Goal: Task Accomplishment & Management: Use online tool/utility

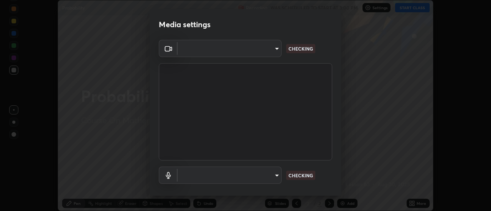
scroll to position [211, 491]
type input "5ef603223675ad3537792c6ebf1b52f50ad41f16ad71dfa7d9e08d698ef233d8"
type input "communications"
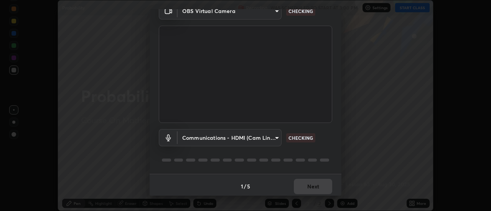
scroll to position [40, 0]
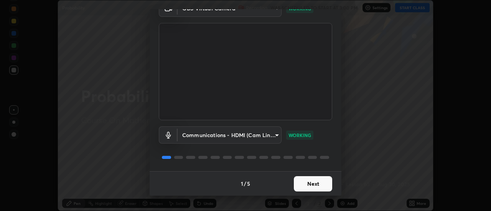
click at [307, 183] on button "Next" at bounding box center [313, 183] width 38 height 15
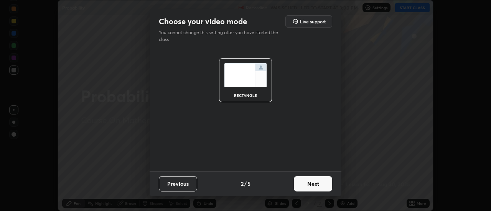
scroll to position [0, 0]
click at [310, 183] on button "Next" at bounding box center [313, 183] width 38 height 15
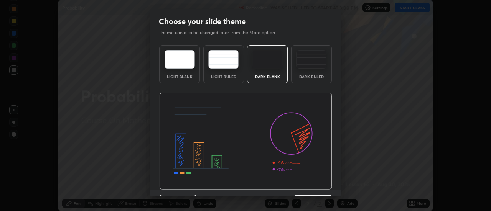
scroll to position [19, 0]
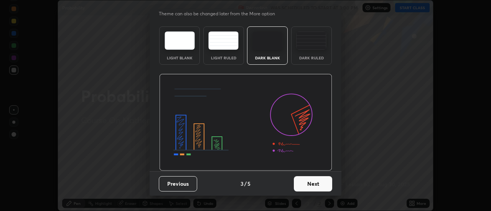
click at [304, 184] on button "Next" at bounding box center [313, 183] width 38 height 15
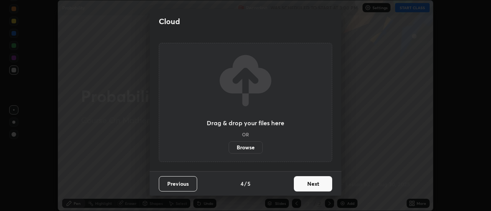
scroll to position [0, 0]
click at [256, 148] on label "Browse" at bounding box center [246, 148] width 34 height 12
click at [229, 148] on input "Browse" at bounding box center [229, 148] width 0 height 12
click at [266, 104] on icon at bounding box center [246, 81] width 58 height 58
click at [251, 148] on label "Browse" at bounding box center [246, 148] width 34 height 12
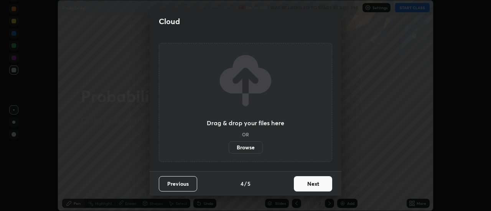
click at [229, 148] on input "Browse" at bounding box center [229, 148] width 0 height 12
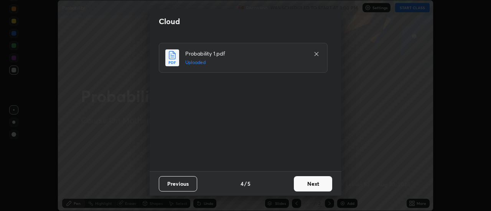
click at [309, 179] on button "Next" at bounding box center [313, 183] width 38 height 15
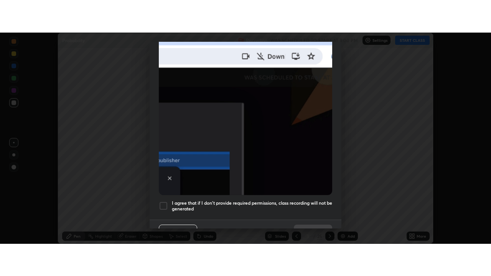
scroll to position [197, 0]
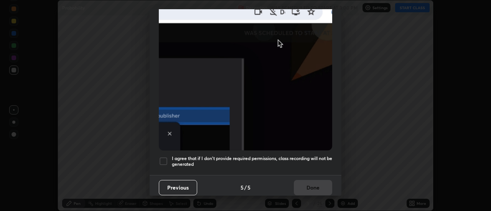
click at [164, 159] on div at bounding box center [163, 161] width 9 height 9
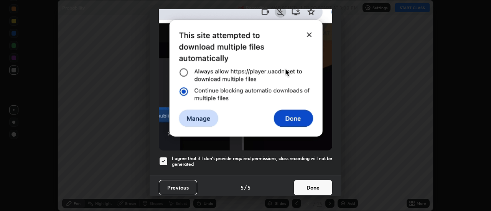
click at [310, 180] on button "Done" at bounding box center [313, 187] width 38 height 15
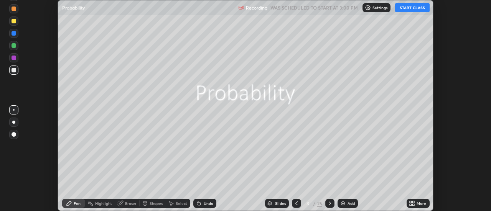
click at [414, 202] on icon at bounding box center [414, 202] width 2 height 2
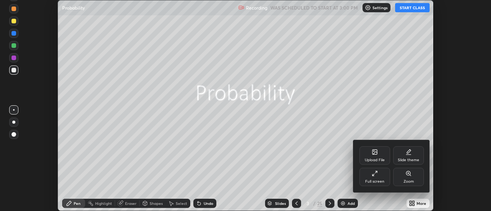
click at [376, 153] on icon at bounding box center [374, 152] width 5 height 5
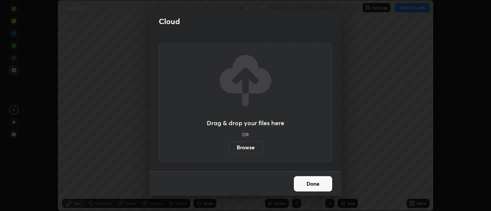
click at [253, 145] on label "Browse" at bounding box center [246, 148] width 34 height 12
click at [229, 145] on input "Browse" at bounding box center [229, 148] width 0 height 12
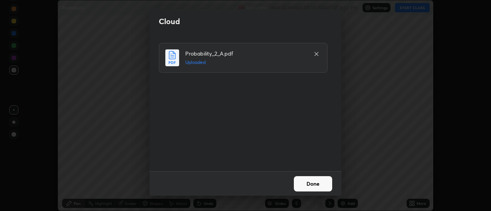
click at [307, 182] on button "Done" at bounding box center [313, 183] width 38 height 15
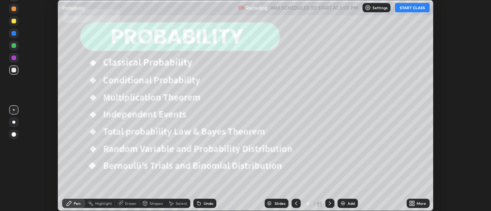
click at [412, 9] on button "START CLASS" at bounding box center [412, 7] width 35 height 9
click at [411, 202] on icon at bounding box center [411, 202] width 2 height 2
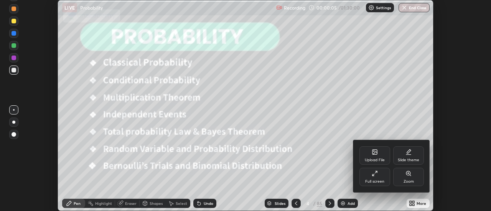
click at [380, 177] on div "Full screen" at bounding box center [374, 177] width 31 height 18
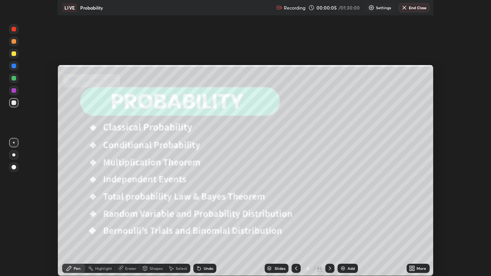
scroll to position [276, 491]
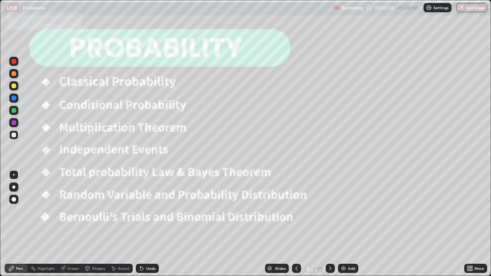
click at [283, 211] on div "Slides" at bounding box center [280, 269] width 11 height 4
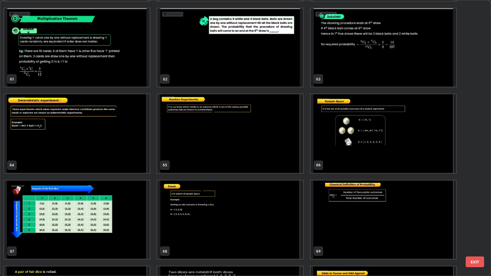
scroll to position [1719, 0]
click at [140, 141] on img "grid" at bounding box center [76, 133] width 145 height 79
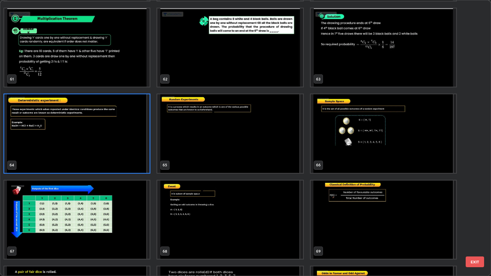
click at [133, 142] on img "grid" at bounding box center [76, 133] width 145 height 79
click at [131, 142] on img "grid" at bounding box center [76, 133] width 145 height 79
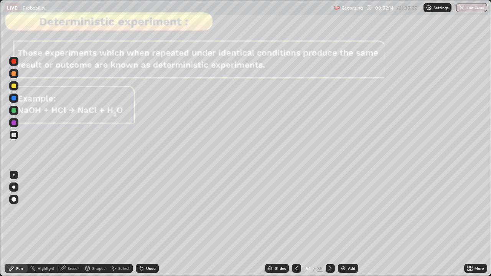
click at [296, 211] on icon at bounding box center [296, 268] width 6 height 6
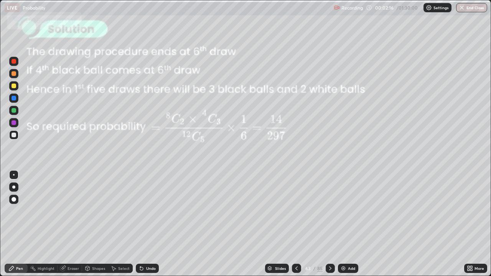
click at [329, 211] on icon at bounding box center [330, 268] width 6 height 6
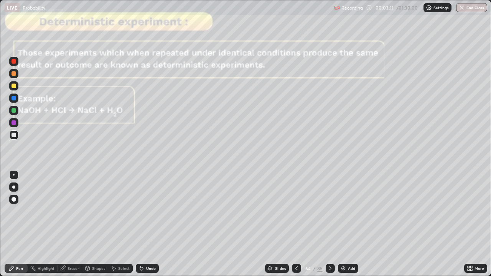
click at [329, 211] on icon at bounding box center [330, 268] width 6 height 6
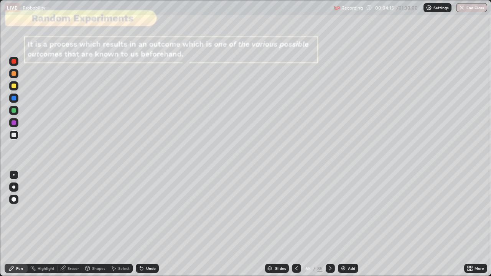
click at [331, 211] on div at bounding box center [330, 268] width 9 height 9
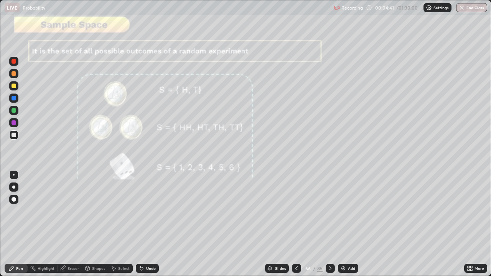
click at [331, 211] on icon at bounding box center [330, 268] width 6 height 6
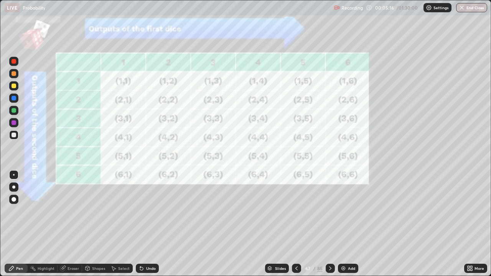
click at [330, 211] on icon at bounding box center [330, 268] width 6 height 6
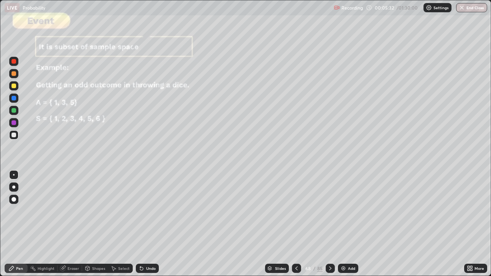
click at [329, 211] on icon at bounding box center [330, 268] width 6 height 6
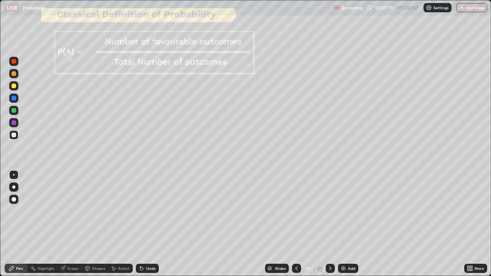
click at [331, 211] on icon at bounding box center [330, 268] width 6 height 6
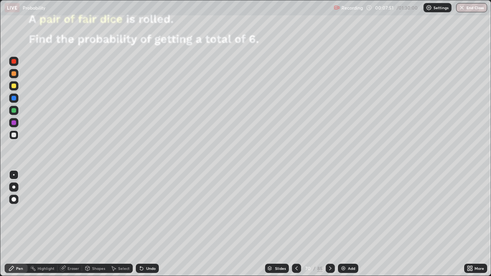
click at [15, 87] on div at bounding box center [14, 86] width 5 height 5
click at [14, 61] on div at bounding box center [14, 61] width 5 height 5
click at [296, 211] on icon at bounding box center [296, 268] width 6 height 6
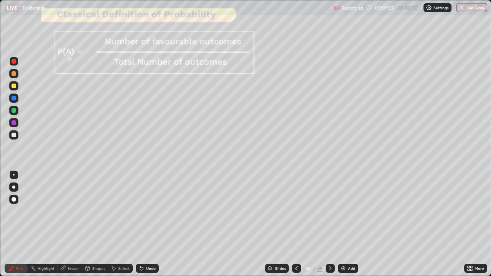
click at [296, 211] on icon at bounding box center [296, 268] width 6 height 6
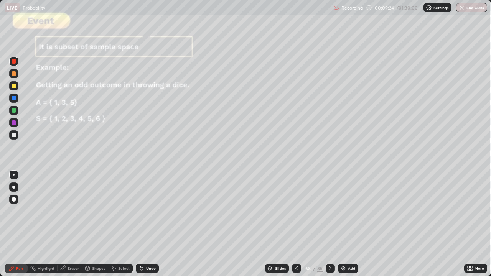
click at [296, 211] on icon at bounding box center [296, 269] width 2 height 4
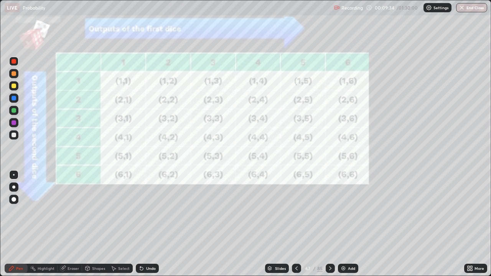
click at [74, 211] on div "Eraser" at bounding box center [74, 269] width 12 height 4
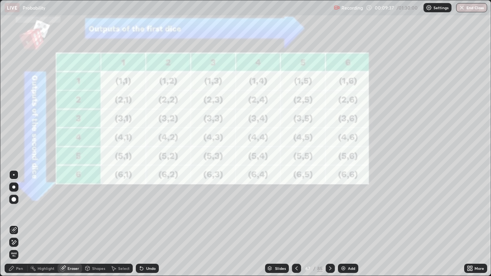
click at [17, 211] on div "Pen" at bounding box center [19, 269] width 7 height 4
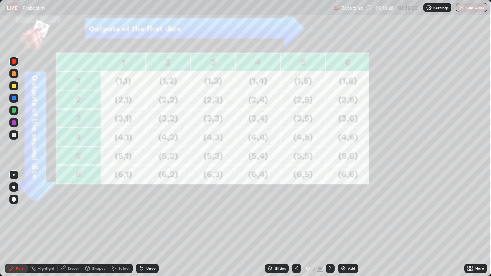
click at [330, 211] on icon at bounding box center [330, 268] width 6 height 6
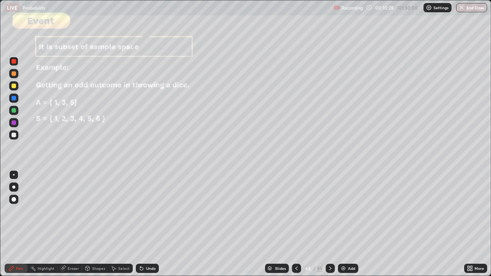
click at [330, 211] on icon at bounding box center [330, 269] width 2 height 4
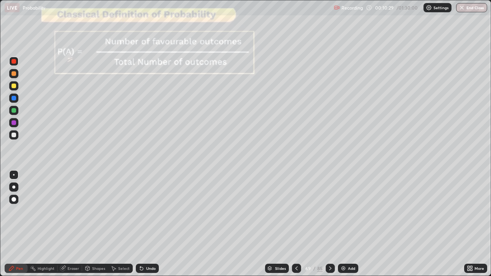
click at [329, 211] on icon at bounding box center [330, 268] width 6 height 6
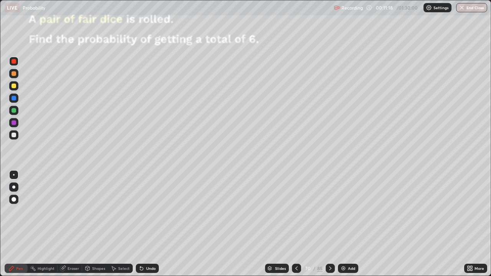
click at [331, 211] on div at bounding box center [330, 268] width 9 height 15
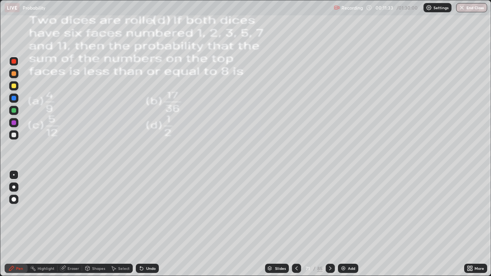
click at [296, 211] on icon at bounding box center [296, 268] width 6 height 6
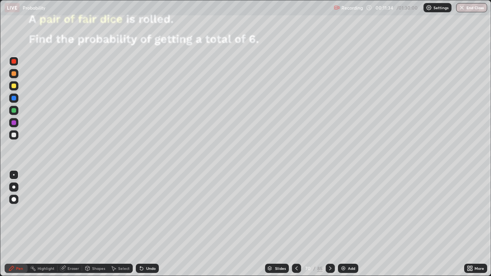
click at [296, 211] on icon at bounding box center [296, 268] width 6 height 6
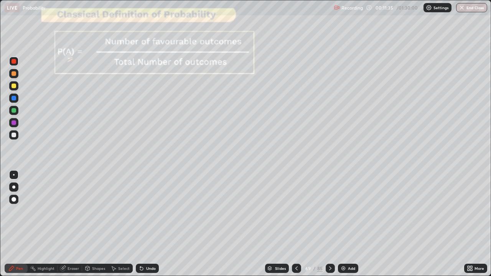
click at [333, 211] on div at bounding box center [330, 268] width 9 height 9
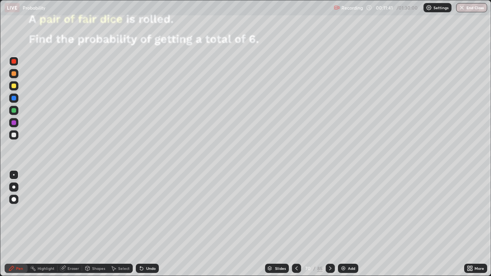
click at [330, 211] on icon at bounding box center [330, 268] width 6 height 6
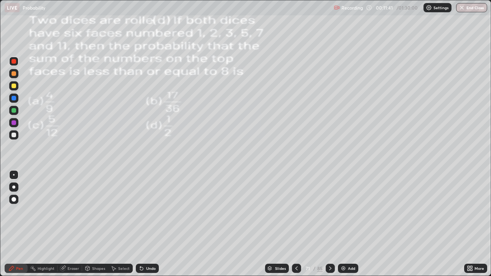
click at [330, 211] on icon at bounding box center [330, 268] width 6 height 6
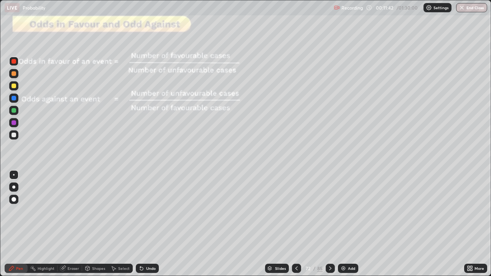
click at [298, 211] on icon at bounding box center [296, 268] width 6 height 6
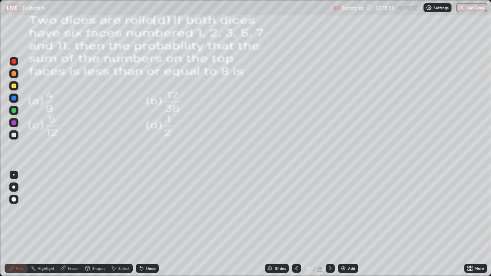
click at [329, 211] on icon at bounding box center [330, 268] width 6 height 6
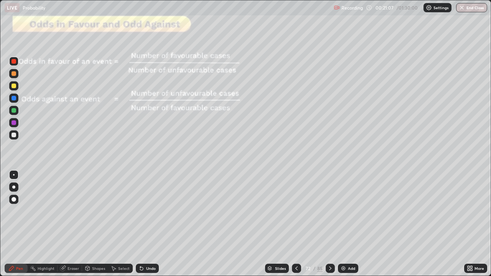
click at [329, 211] on icon at bounding box center [330, 268] width 6 height 6
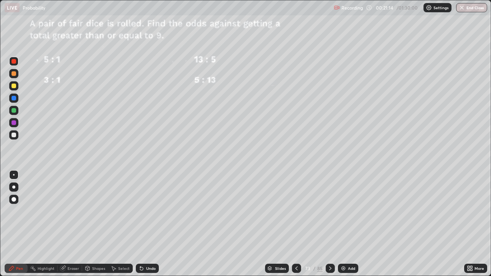
click at [327, 211] on div at bounding box center [330, 268] width 9 height 9
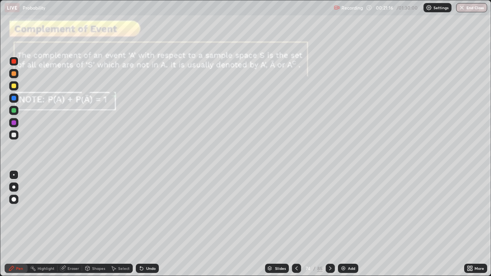
click at [296, 211] on icon at bounding box center [296, 268] width 6 height 6
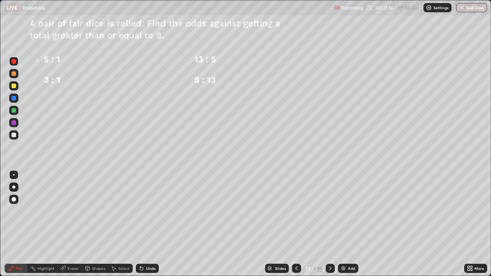
click at [296, 211] on icon at bounding box center [296, 268] width 6 height 6
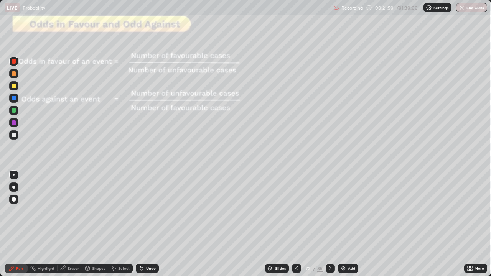
click at [74, 211] on div "Eraser" at bounding box center [74, 269] width 12 height 4
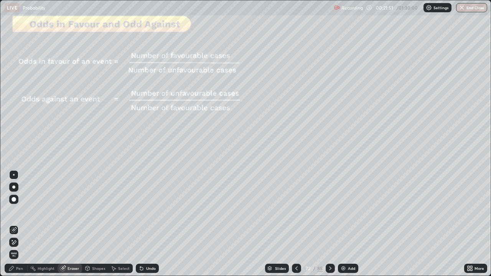
click at [13, 211] on icon at bounding box center [14, 242] width 6 height 7
click at [17, 211] on div "Pen" at bounding box center [19, 269] width 7 height 4
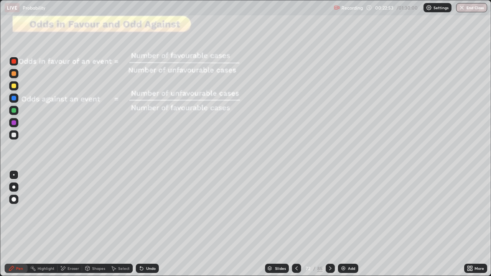
click at [329, 211] on icon at bounding box center [330, 268] width 6 height 6
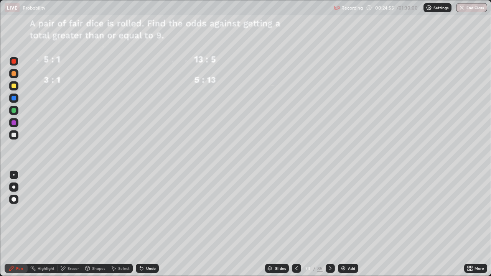
click at [297, 211] on icon at bounding box center [296, 268] width 6 height 6
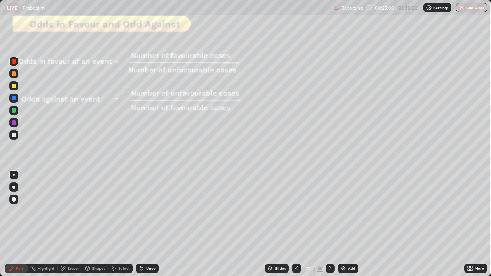
click at [330, 211] on icon at bounding box center [330, 268] width 6 height 6
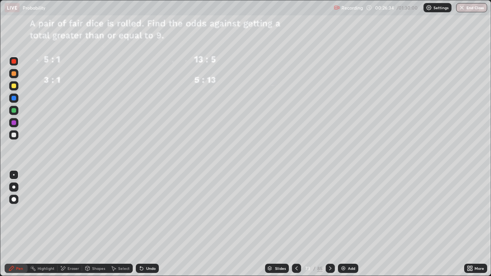
click at [328, 211] on icon at bounding box center [330, 268] width 6 height 6
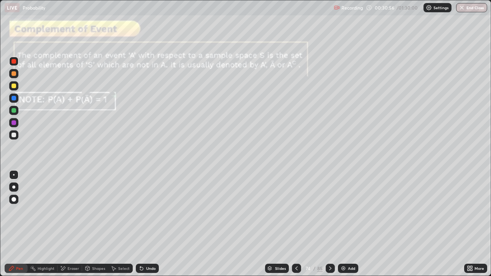
click at [331, 211] on icon at bounding box center [330, 268] width 6 height 6
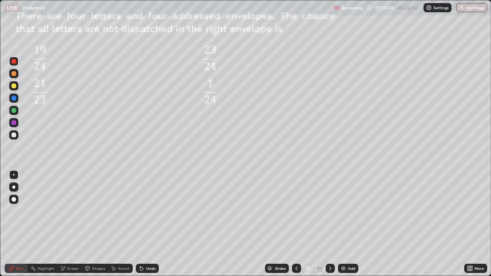
click at [329, 211] on icon at bounding box center [330, 268] width 6 height 6
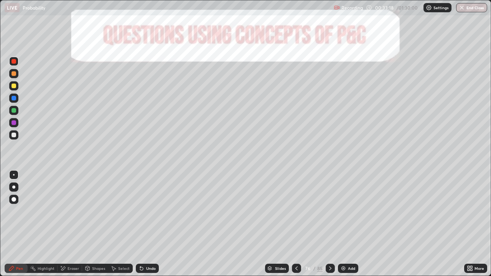
click at [332, 211] on div at bounding box center [330, 268] width 9 height 9
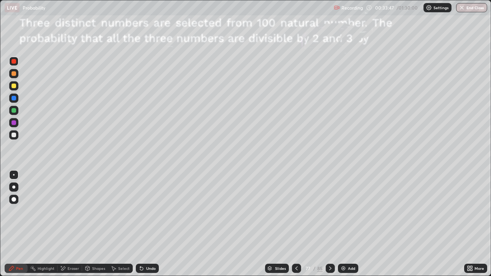
click at [16, 110] on div at bounding box center [14, 110] width 5 height 5
click at [329, 211] on icon at bounding box center [330, 268] width 6 height 6
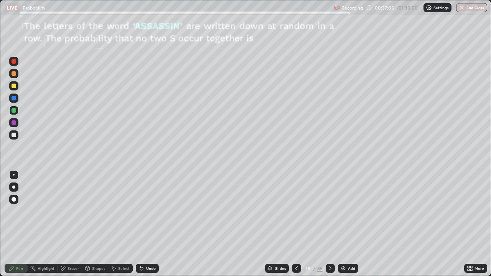
click at [14, 87] on div at bounding box center [14, 86] width 5 height 5
click at [14, 123] on div at bounding box center [14, 122] width 5 height 5
click at [329, 211] on icon at bounding box center [330, 268] width 6 height 6
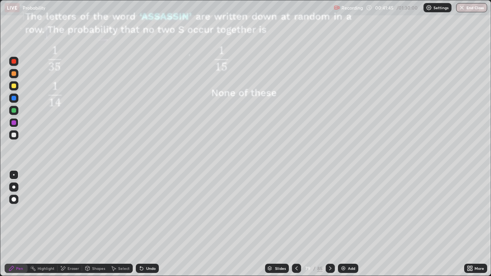
click at [330, 211] on icon at bounding box center [330, 268] width 6 height 6
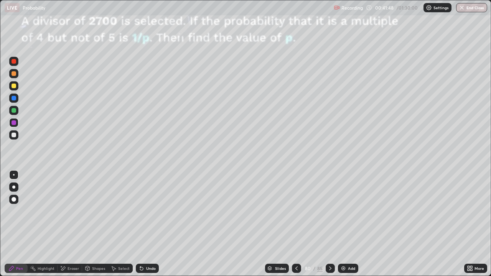
click at [296, 211] on icon at bounding box center [296, 268] width 6 height 6
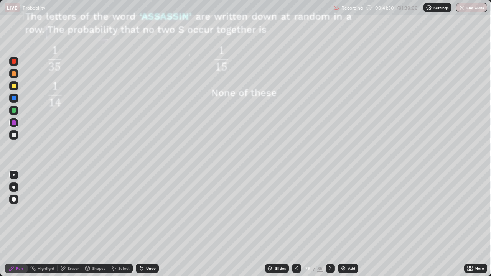
click at [329, 211] on icon at bounding box center [330, 268] width 6 height 6
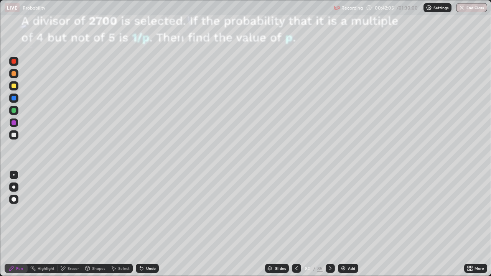
click at [15, 102] on div at bounding box center [13, 98] width 9 height 9
click at [70, 211] on div "Eraser" at bounding box center [74, 269] width 12 height 4
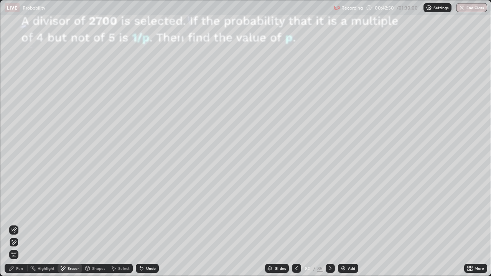
click at [15, 211] on icon at bounding box center [14, 242] width 6 height 7
click at [13, 211] on icon at bounding box center [11, 268] width 6 height 6
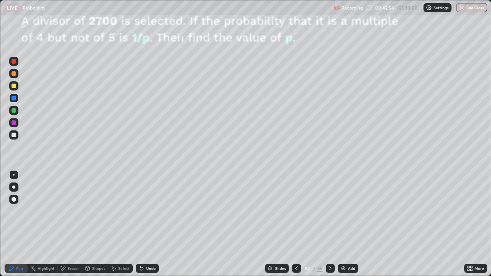
click at [13, 86] on div at bounding box center [14, 86] width 5 height 5
click at [329, 211] on icon at bounding box center [330, 268] width 6 height 6
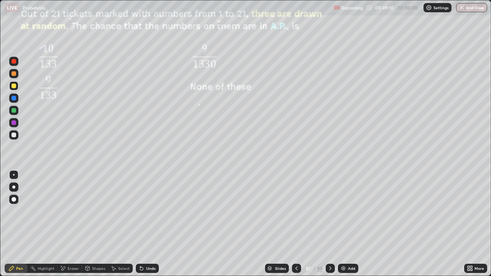
click at [16, 99] on div at bounding box center [13, 98] width 9 height 9
click at [329, 211] on icon at bounding box center [330, 269] width 2 height 4
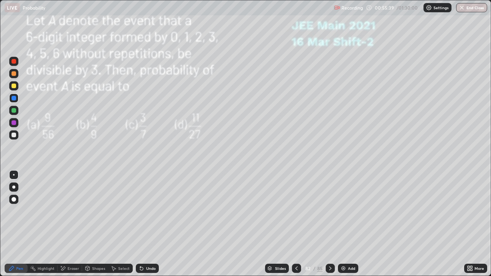
click at [330, 211] on icon at bounding box center [330, 269] width 2 height 4
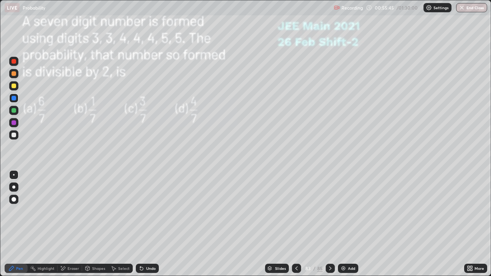
click at [296, 211] on icon at bounding box center [296, 268] width 6 height 6
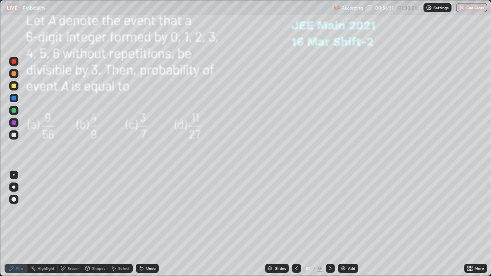
click at [330, 211] on icon at bounding box center [330, 268] width 6 height 6
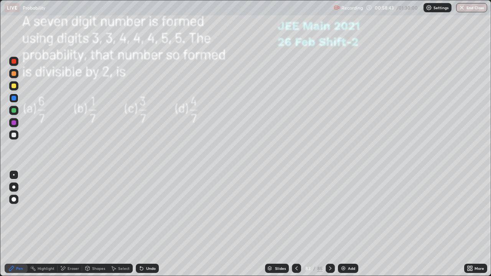
click at [329, 211] on icon at bounding box center [330, 268] width 6 height 6
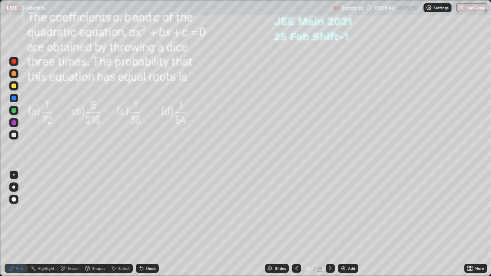
click at [296, 211] on icon at bounding box center [296, 268] width 6 height 6
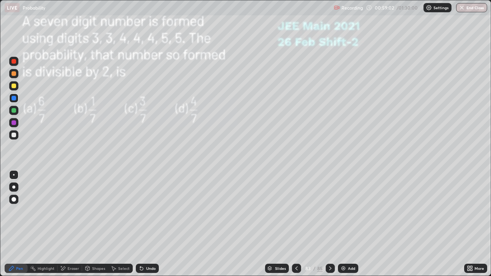
click at [329, 211] on icon at bounding box center [330, 268] width 6 height 6
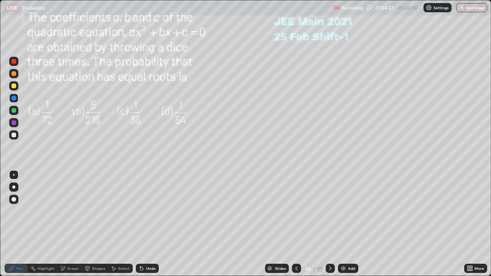
click at [329, 211] on icon at bounding box center [330, 268] width 6 height 6
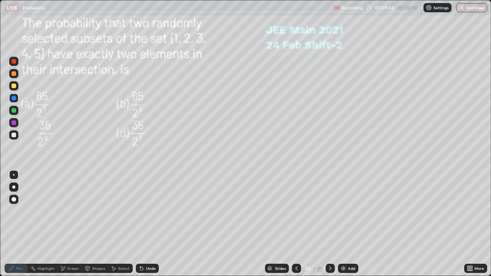
click at [277, 211] on div "Slides" at bounding box center [277, 268] width 24 height 9
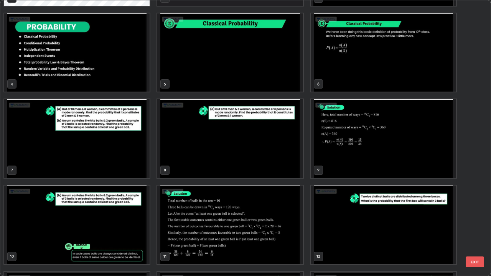
scroll to position [79, 0]
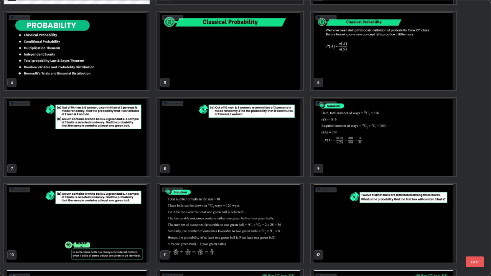
click at [127, 160] on img "grid" at bounding box center [76, 137] width 145 height 79
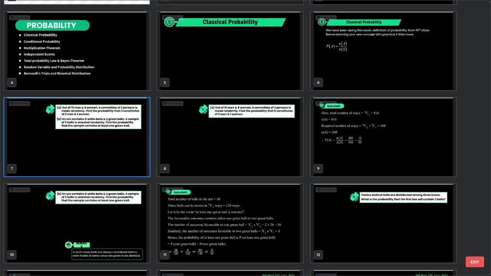
click at [129, 160] on img "grid" at bounding box center [76, 137] width 145 height 79
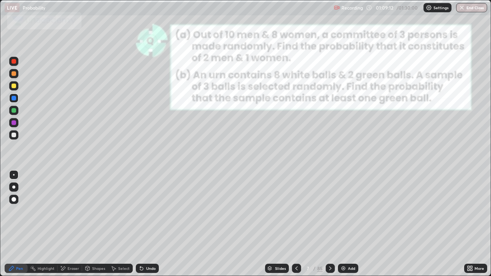
click at [129, 161] on img "grid" at bounding box center [76, 137] width 145 height 79
click at [328, 211] on icon at bounding box center [330, 268] width 6 height 6
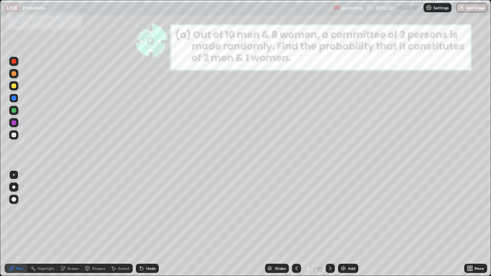
click at [328, 211] on icon at bounding box center [330, 268] width 6 height 6
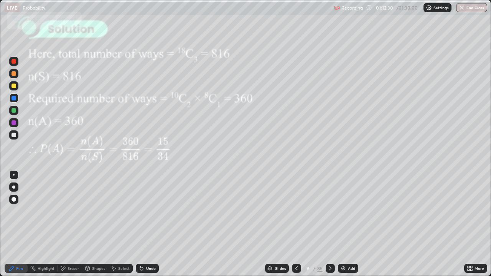
click at [320, 211] on div "85" at bounding box center [319, 268] width 5 height 7
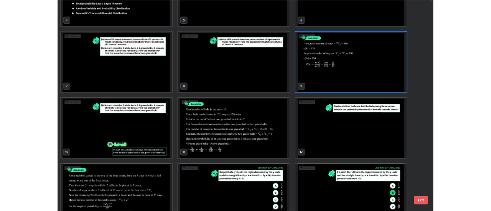
scroll to position [135, 0]
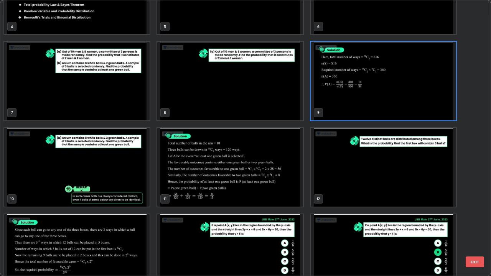
click at [336, 179] on img "grid" at bounding box center [383, 167] width 145 height 79
click at [339, 181] on img "grid" at bounding box center [383, 167] width 145 height 79
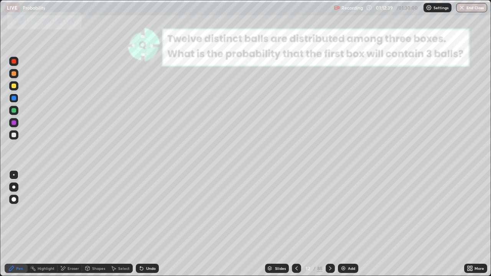
click at [341, 183] on img "grid" at bounding box center [383, 167] width 145 height 79
click at [330, 211] on icon at bounding box center [330, 268] width 6 height 6
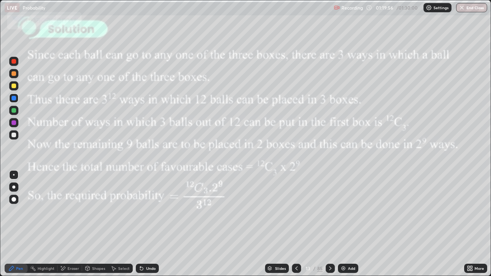
click at [330, 211] on icon at bounding box center [330, 268] width 6 height 6
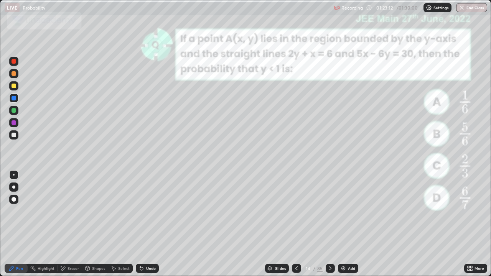
click at [15, 85] on div at bounding box center [14, 86] width 5 height 5
click at [333, 211] on div at bounding box center [330, 268] width 9 height 9
click at [331, 211] on div at bounding box center [330, 268] width 9 height 9
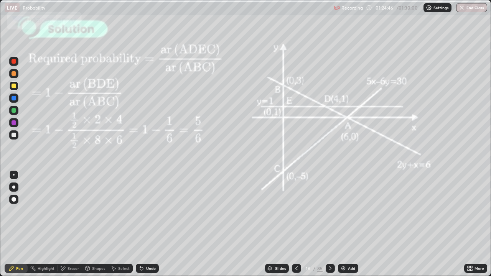
click at [256, 211] on div "Slides 16 / 85 Add" at bounding box center [311, 268] width 305 height 15
click at [296, 211] on icon at bounding box center [296, 268] width 6 height 6
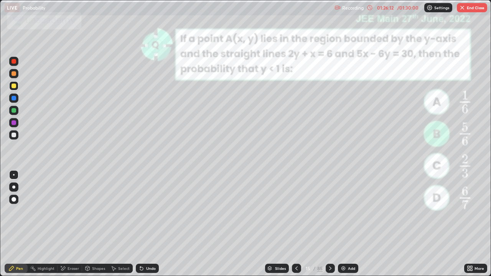
click at [329, 211] on icon at bounding box center [330, 268] width 6 height 6
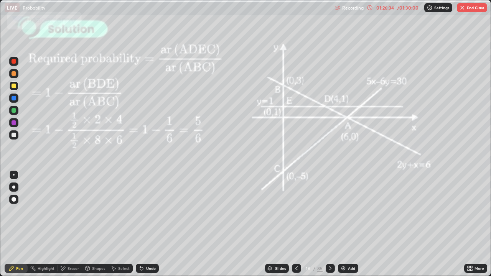
click at [295, 211] on icon at bounding box center [296, 268] width 6 height 6
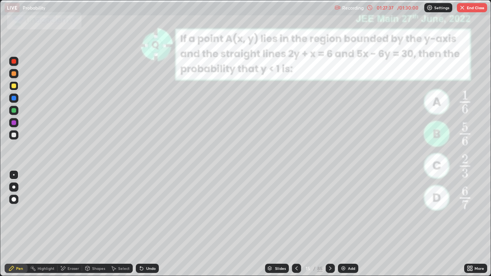
click at [333, 211] on div at bounding box center [330, 268] width 9 height 15
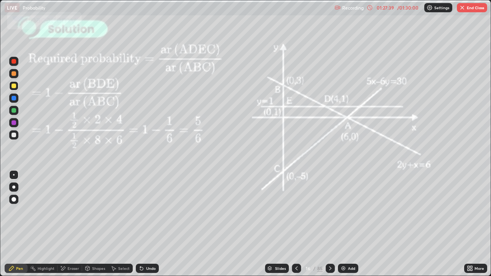
click at [296, 211] on icon at bounding box center [296, 268] width 6 height 6
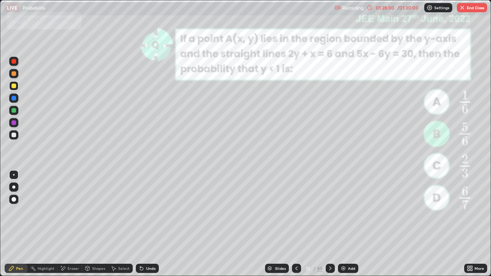
click at [472, 9] on button "End Class" at bounding box center [472, 7] width 30 height 9
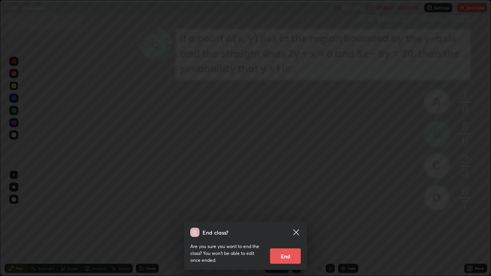
click at [292, 211] on button "End" at bounding box center [285, 256] width 31 height 15
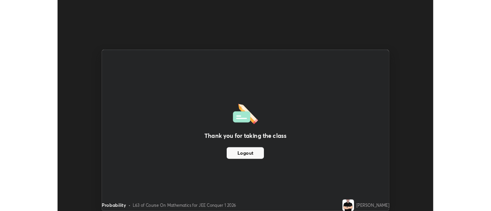
scroll to position [38149, 37870]
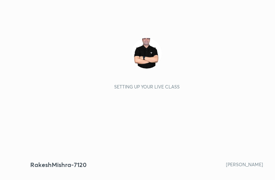
scroll to position [131, 245]
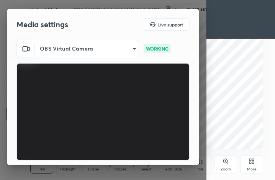
click at [134, 51] on body "1 2 3 4 5 6 7 C X Z C X Z E E Erase all H H RakeshMishra-7120 WAS SCHEDULED TO …" at bounding box center [137, 90] width 275 height 180
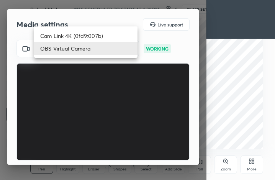
click at [122, 35] on li "Cam Link 4K (0fd9:007b)" at bounding box center [86, 36] width 104 height 13
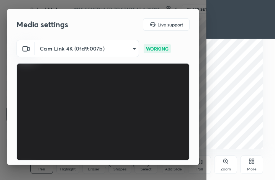
click at [134, 46] on body "1 2 3 4 5 6 7 C X Z C X Z E E Erase all H H RakeshMishra-7120 WAS SCHEDULED TO …" at bounding box center [137, 90] width 275 height 180
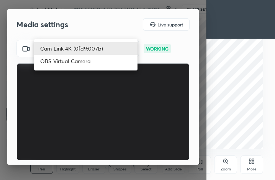
click at [116, 62] on li "OBS Virtual Camera" at bounding box center [86, 61] width 104 height 13
type input "5ef603223675ad3537792c6ebf1b52f50ad41f16ad71dfa7d9e08d698ef233d8"
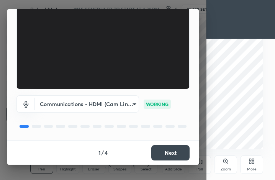
scroll to position [71, 0]
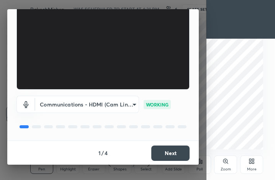
click at [165, 153] on button "Next" at bounding box center [171, 153] width 38 height 15
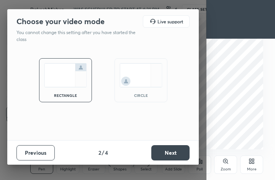
click at [166, 155] on button "Next" at bounding box center [171, 152] width 38 height 15
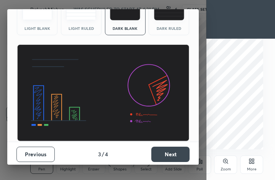
scroll to position [50, 0]
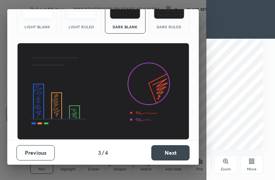
click at [159, 150] on button "Next" at bounding box center [171, 152] width 38 height 15
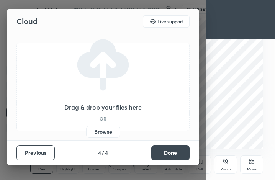
scroll to position [0, 0]
click at [164, 154] on button "Done" at bounding box center [171, 152] width 38 height 15
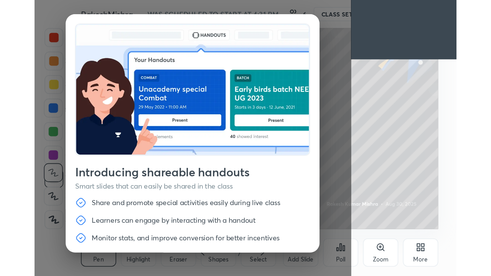
scroll to position [25, 0]
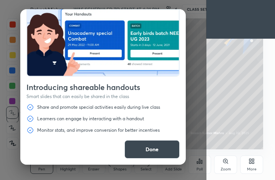
click at [153, 149] on button "Done" at bounding box center [152, 149] width 55 height 18
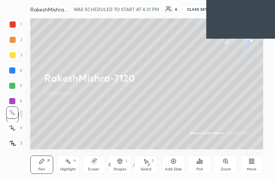
click at [252, 165] on div "More" at bounding box center [252, 165] width 23 height 18
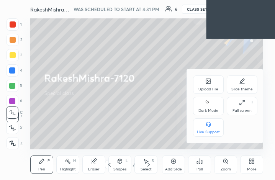
click at [238, 106] on div "Full screen F" at bounding box center [242, 106] width 31 height 18
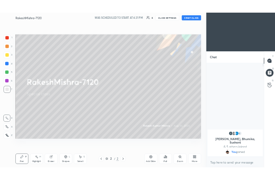
scroll to position [38134, 38023]
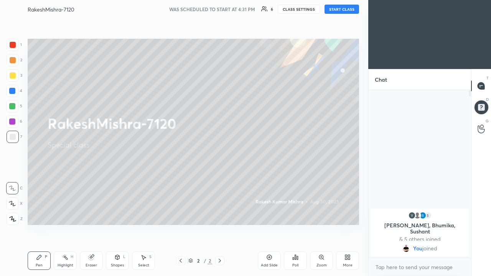
click at [275, 12] on button "START CLASS" at bounding box center [342, 9] width 35 height 9
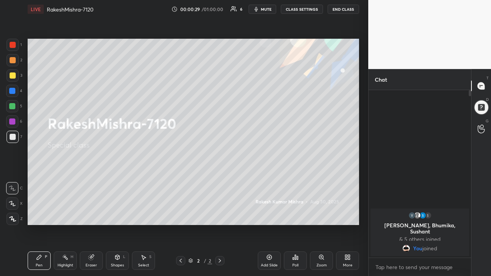
click at [275, 180] on icon at bounding box center [346, 256] width 2 height 2
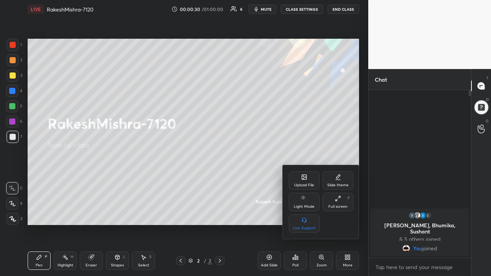
click at [275, 180] on div "Upload File" at bounding box center [304, 180] width 31 height 18
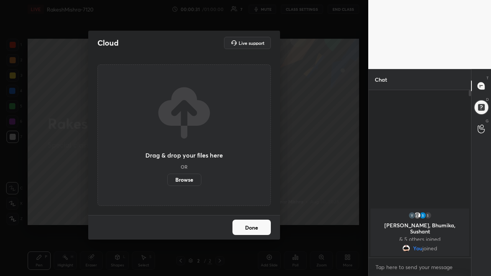
click at [187, 178] on label "Browse" at bounding box center [184, 180] width 34 height 12
click at [167, 178] on input "Browse" at bounding box center [167, 180] width 0 height 12
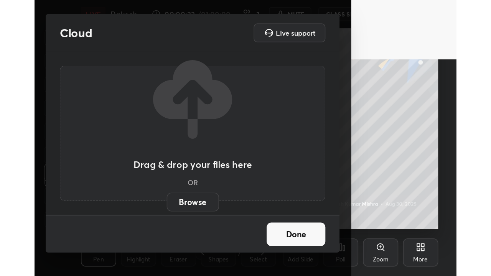
scroll to position [38229, 38116]
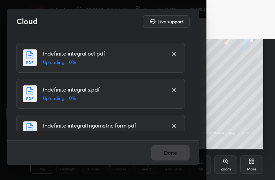
click at [168, 153] on div "Done" at bounding box center [103, 152] width 192 height 25
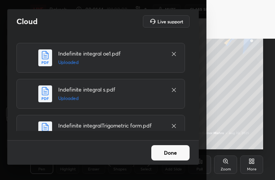
click at [171, 89] on icon at bounding box center [174, 90] width 6 height 6
click at [171, 91] on icon at bounding box center [174, 90] width 6 height 6
click at [171, 54] on icon at bounding box center [174, 54] width 6 height 6
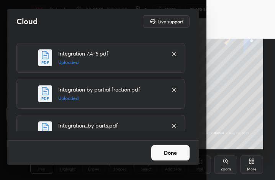
click at [172, 54] on icon at bounding box center [174, 54] width 4 height 4
click at [174, 87] on icon at bounding box center [174, 90] width 6 height 6
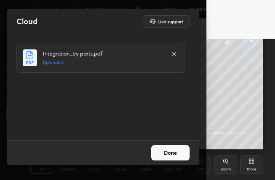
click at [170, 55] on div at bounding box center [174, 53] width 9 height 9
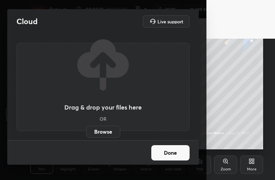
click at [170, 55] on div "Drag & drop your files here OR Browse" at bounding box center [102, 87] width 173 height 88
click at [107, 133] on label "Browse" at bounding box center [103, 132] width 34 height 12
click at [86, 133] on input "Browse" at bounding box center [86, 132] width 0 height 12
click at [169, 153] on button "Done" at bounding box center [171, 152] width 38 height 15
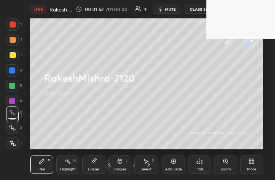
click at [255, 165] on div "More" at bounding box center [252, 165] width 23 height 18
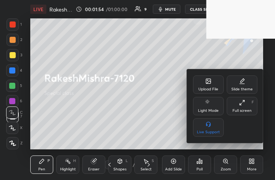
click at [246, 105] on div "Full screen F" at bounding box center [242, 106] width 31 height 18
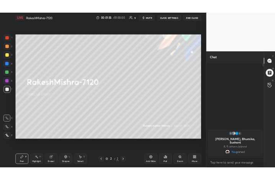
scroll to position [227, 338]
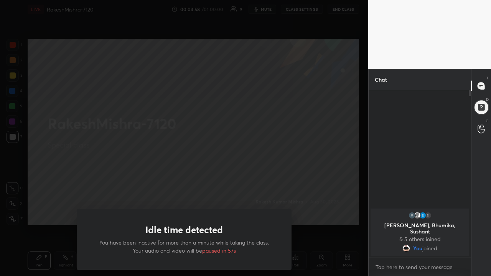
click at [216, 180] on span "paused in 57s" at bounding box center [219, 250] width 34 height 7
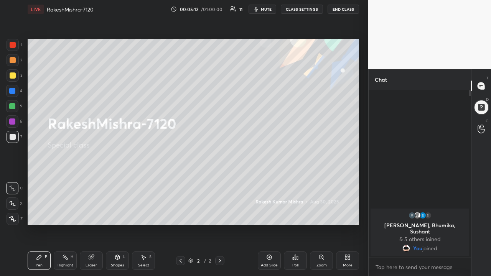
click at [271, 180] on icon at bounding box center [269, 257] width 5 height 5
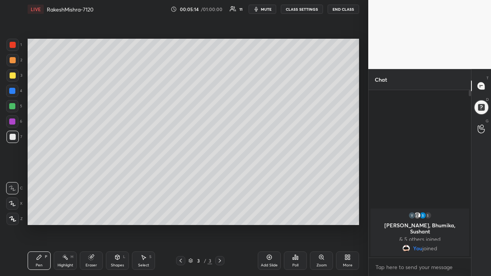
click at [15, 76] on div at bounding box center [13, 75] width 12 height 12
click at [275, 180] on div "More" at bounding box center [347, 261] width 23 height 18
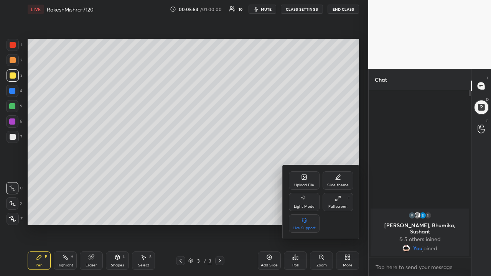
click at [275, 178] on icon at bounding box center [304, 178] width 4 height 3
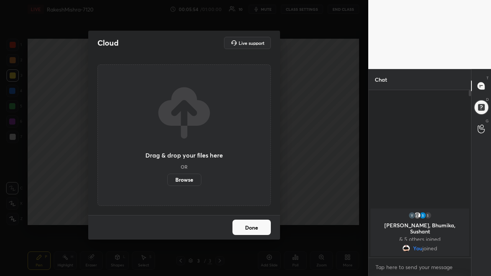
click at [190, 177] on label "Browse" at bounding box center [184, 180] width 34 height 12
click at [167, 177] on input "Browse" at bounding box center [167, 180] width 0 height 12
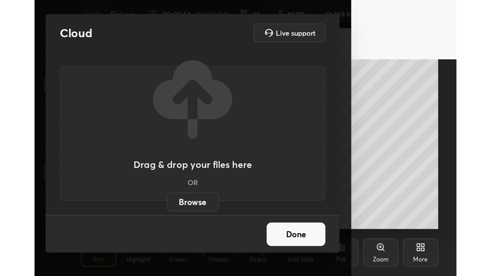
scroll to position [131, 245]
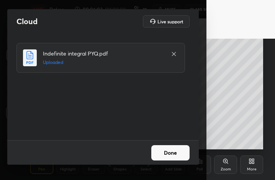
click at [164, 153] on button "Done" at bounding box center [171, 152] width 38 height 15
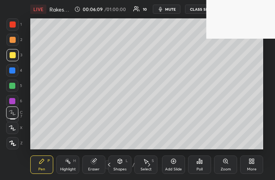
click at [254, 165] on div "More" at bounding box center [252, 165] width 23 height 18
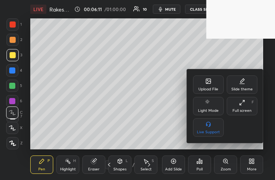
click at [242, 105] on icon at bounding box center [242, 103] width 6 height 6
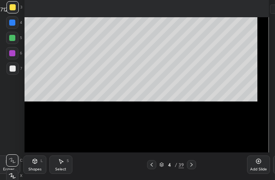
type textarea "x"
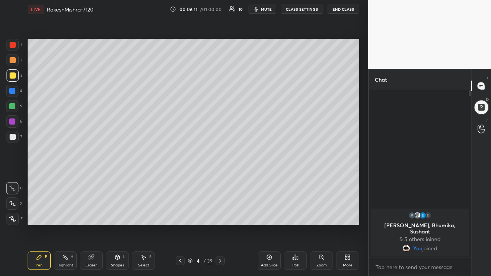
scroll to position [38134, 38023]
click at [224, 180] on div at bounding box center [220, 260] width 9 height 9
click at [220, 180] on icon at bounding box center [220, 261] width 6 height 6
click at [220, 180] on icon at bounding box center [220, 261] width 2 height 4
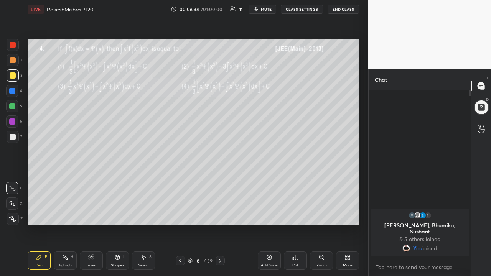
click at [220, 180] on icon at bounding box center [220, 261] width 6 height 6
click at [11, 75] on div at bounding box center [13, 76] width 6 height 6
click at [11, 137] on div at bounding box center [13, 137] width 6 height 6
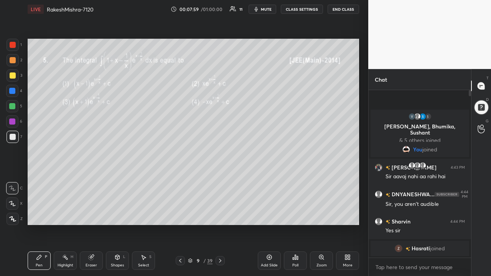
click at [275, 12] on button "CLASS SETTINGS" at bounding box center [302, 9] width 42 height 9
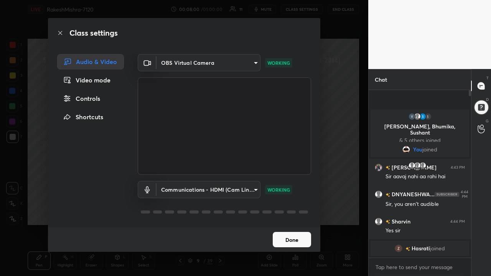
click at [239, 180] on body "1 2 3 4 5 6 7 C X Z C X Z E E Erase all H H LIVE RakeshMishra-7120 00:08:00 / 0…" at bounding box center [245, 138] width 491 height 276
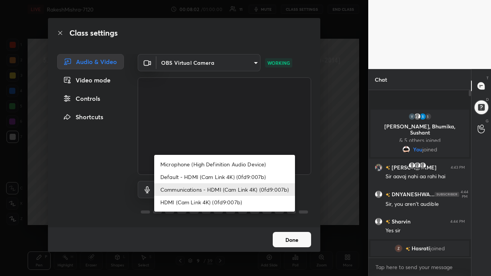
click at [224, 180] on li "HDMI (Cam Link 4K) (0fd9:007b)" at bounding box center [224, 202] width 141 height 13
type input "bc6728088fb070ada82d585dac1d82bb60be4d75f1a606a3dbaefc248748712c"
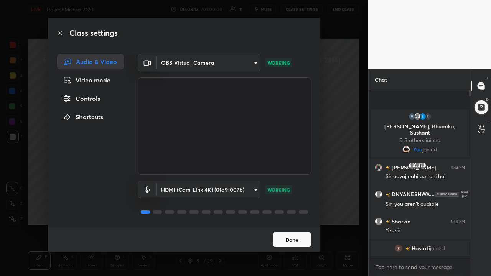
click at [275, 180] on button "Done" at bounding box center [292, 239] width 38 height 15
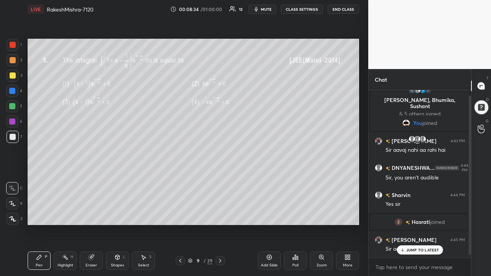
scroll to position [0, 0]
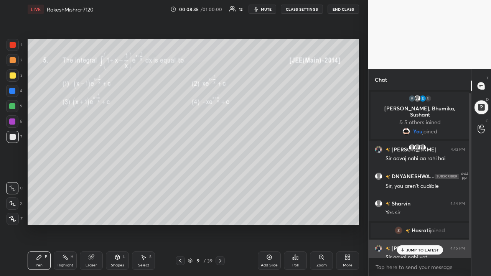
click at [275, 180] on h6 "[PERSON_NAME]" at bounding box center [413, 248] width 46 height 8
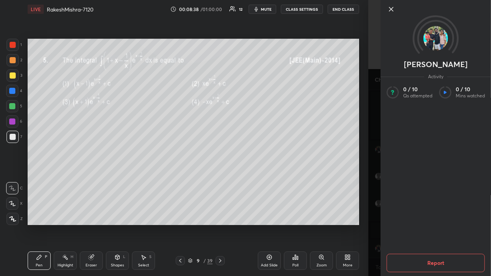
click at [275, 180] on div "[PERSON_NAME] Activity 0 / 10 Qs attempted 0 / 10 Mins watched Report" at bounding box center [429, 138] width 123 height 276
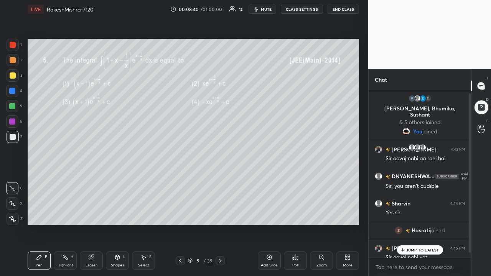
click at [275, 180] on p "JUMP TO LATEST" at bounding box center [422, 250] width 33 height 5
click at [13, 123] on div at bounding box center [12, 122] width 6 height 6
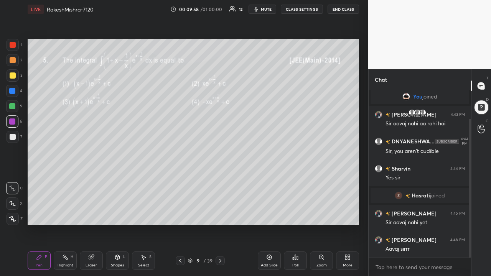
scroll to position [61, 0]
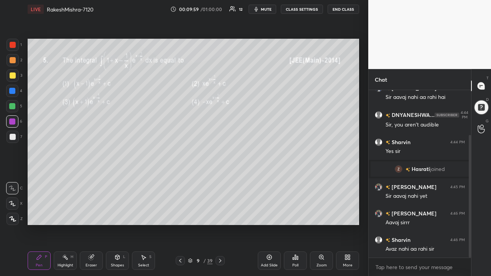
click at [275, 10] on button "CLASS SETTINGS" at bounding box center [302, 9] width 42 height 9
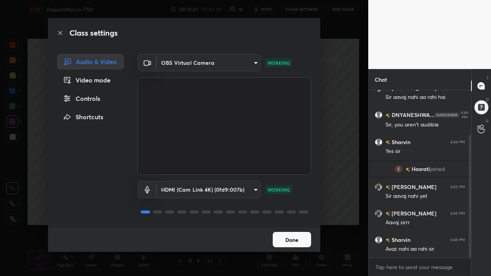
click at [245, 180] on body "1 2 3 4 5 6 7 C X Z C X Z E E Erase all H H LIVE RakeshMishra-7120 00:10:01 / 0…" at bounding box center [245, 138] width 491 height 276
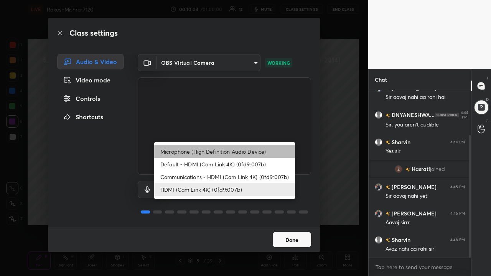
click at [232, 152] on li "Microphone (High Definition Audio Device)" at bounding box center [224, 151] width 141 height 13
type input "92559d398418451dfe5857e3f3a6a05cba2c8899f6949406cd11c359989590d4"
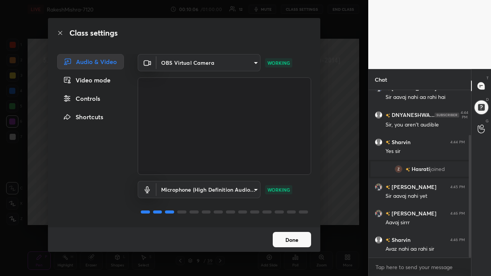
click at [275, 180] on button "Done" at bounding box center [292, 239] width 38 height 15
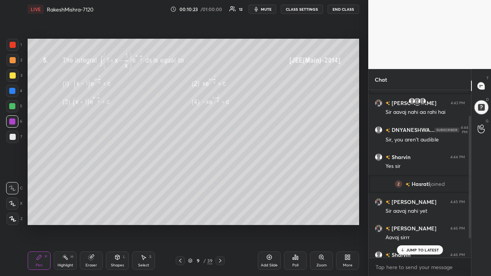
scroll to position [0, 0]
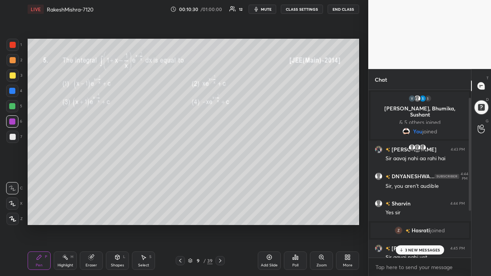
click at [220, 180] on icon at bounding box center [220, 261] width 6 height 6
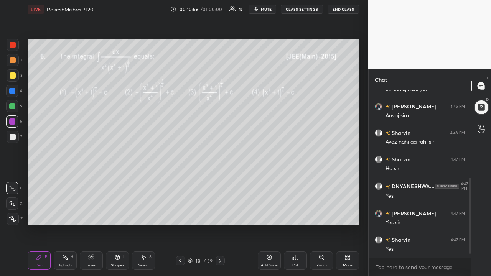
scroll to position [168, 0]
click at [13, 78] on div at bounding box center [13, 76] width 6 height 6
click at [13, 92] on div at bounding box center [12, 91] width 6 height 6
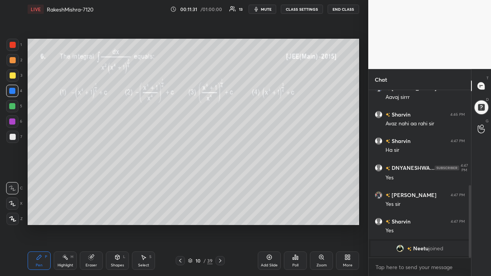
scroll to position [228, 0]
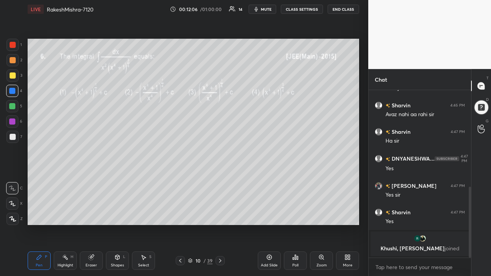
click at [13, 105] on div at bounding box center [12, 106] width 6 height 6
click at [92, 180] on div "Eraser" at bounding box center [91, 261] width 23 height 18
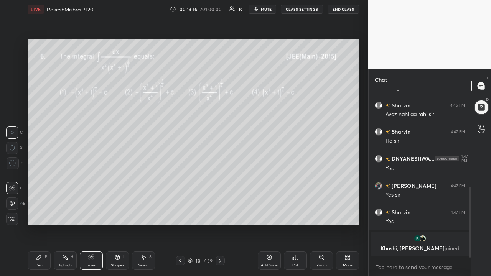
click at [38, 180] on icon at bounding box center [39, 257] width 5 height 5
click at [93, 180] on div "Eraser" at bounding box center [91, 261] width 23 height 18
click at [37, 180] on div "Pen P" at bounding box center [39, 261] width 23 height 18
click at [237, 13] on div "00:14:06 / 01:00:00 12 mute CLASS SETTINGS End Class" at bounding box center [264, 9] width 189 height 9
click at [241, 10] on div "12" at bounding box center [240, 9] width 3 height 4
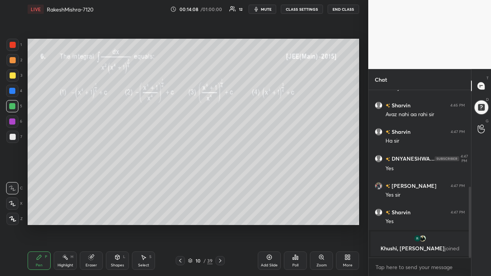
click at [239, 11] on div "00:14:08 / 01:00:00 12 mute CLASS SETTINGS End Class" at bounding box center [264, 9] width 189 height 9
click at [236, 10] on icon at bounding box center [232, 9] width 7 height 6
click at [233, 10] on icon at bounding box center [232, 9] width 7 height 6
click at [238, 10] on div "00:14:08 / 01:00:00 12 mute CLASS SETTINGS End Class" at bounding box center [264, 9] width 189 height 9
click at [275, 180] on img "grid" at bounding box center [423, 239] width 8 height 8
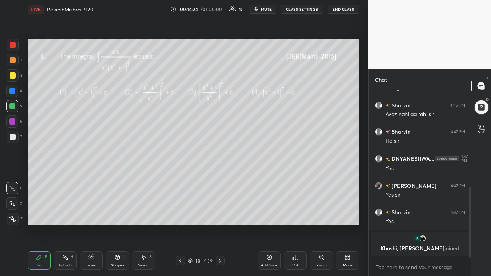
click at [220, 180] on icon at bounding box center [220, 261] width 6 height 6
click at [13, 77] on div at bounding box center [13, 76] width 6 height 6
click at [86, 180] on div "Eraser" at bounding box center [91, 261] width 23 height 18
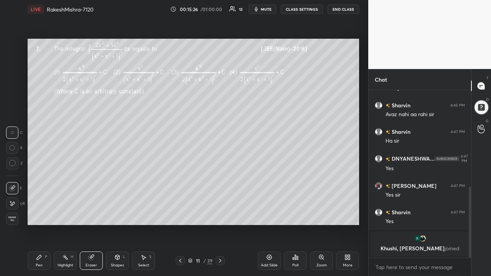
click at [12, 180] on icon at bounding box center [13, 204] width 4 height 4
click at [43, 180] on div "Pen P" at bounding box center [39, 261] width 23 height 18
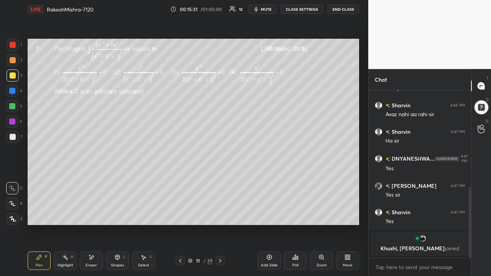
click at [14, 123] on div at bounding box center [12, 122] width 6 height 6
click at [13, 104] on div at bounding box center [12, 106] width 6 height 6
click at [13, 46] on div at bounding box center [13, 45] width 6 height 6
click at [275, 180] on img "grid" at bounding box center [426, 239] width 8 height 8
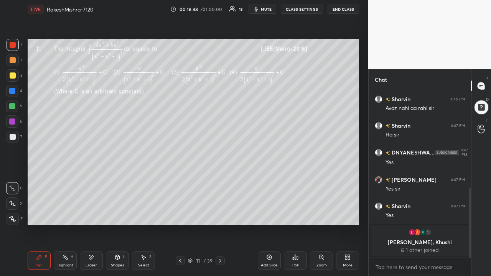
click at [220, 180] on icon at bounding box center [220, 261] width 6 height 6
click at [116, 180] on icon at bounding box center [117, 257] width 4 height 5
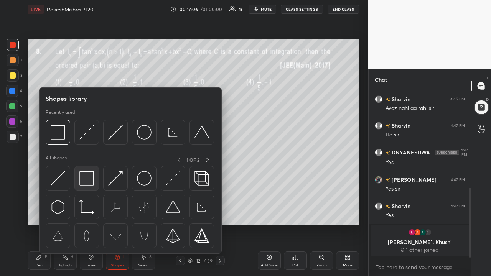
click at [87, 179] on img at bounding box center [86, 178] width 15 height 15
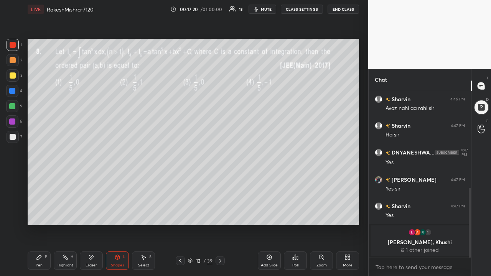
click at [13, 105] on div at bounding box center [12, 106] width 6 height 6
click at [40, 180] on icon at bounding box center [39, 257] width 5 height 5
click at [220, 180] on icon at bounding box center [220, 261] width 2 height 4
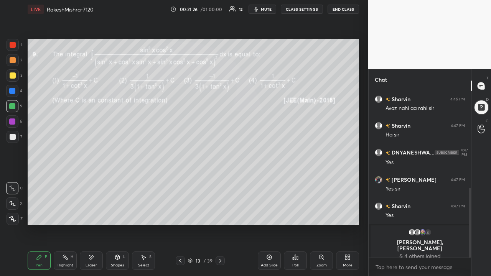
click at [15, 76] on div at bounding box center [13, 76] width 6 height 6
click at [275, 86] on icon at bounding box center [481, 85] width 7 height 7
click at [275, 109] on div at bounding box center [480, 107] width 15 height 15
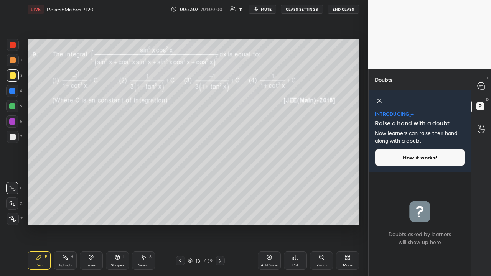
click at [275, 101] on icon at bounding box center [379, 100] width 9 height 9
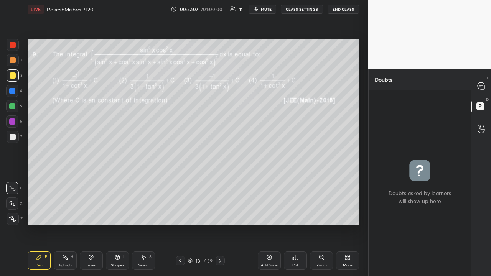
scroll to position [184, 100]
click at [275, 152] on div "grid" at bounding box center [420, 183] width 102 height 186
click at [275, 85] on icon at bounding box center [481, 85] width 7 height 7
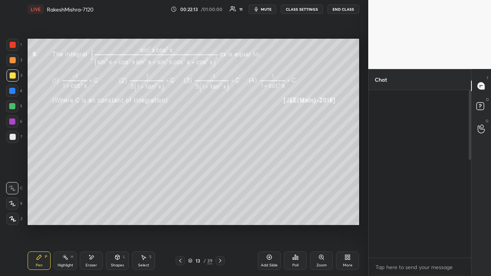
scroll to position [165, 100]
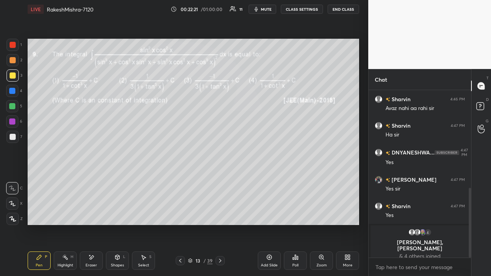
click at [13, 47] on div at bounding box center [13, 45] width 6 height 6
click at [220, 180] on icon at bounding box center [220, 261] width 6 height 6
click at [182, 180] on icon at bounding box center [180, 261] width 6 height 6
click at [267, 180] on icon at bounding box center [269, 257] width 6 height 6
click at [16, 91] on div at bounding box center [12, 91] width 12 height 12
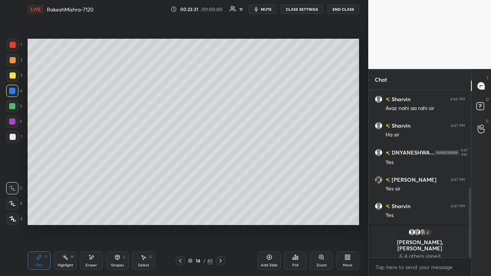
click at [89, 180] on icon at bounding box center [91, 257] width 6 height 7
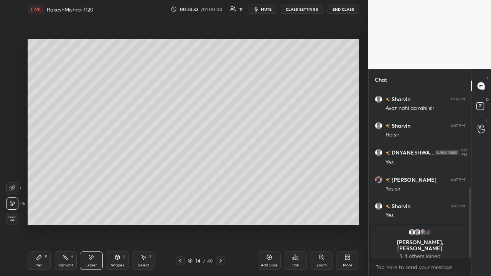
click at [39, 180] on div "Pen P" at bounding box center [39, 261] width 23 height 18
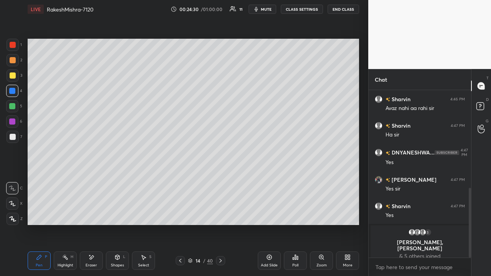
click at [180, 180] on icon at bounding box center [180, 261] width 6 height 6
click at [221, 180] on icon at bounding box center [221, 261] width 6 height 6
click at [16, 74] on div at bounding box center [13, 75] width 12 height 12
click at [13, 121] on div at bounding box center [12, 122] width 6 height 6
click at [12, 91] on div at bounding box center [12, 91] width 6 height 6
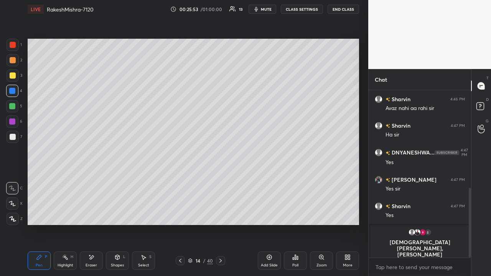
click at [15, 92] on div at bounding box center [12, 91] width 6 height 6
click at [180, 180] on icon at bounding box center [180, 261] width 6 height 6
click at [220, 180] on icon at bounding box center [221, 261] width 6 height 6
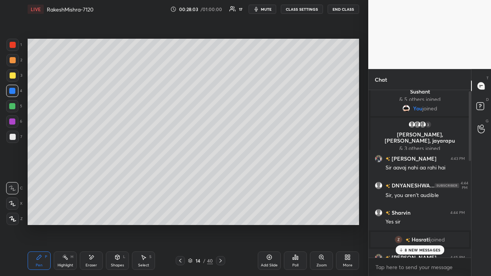
scroll to position [0, 0]
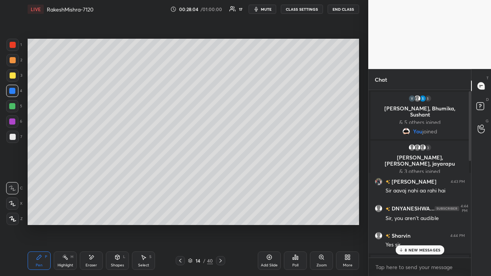
click at [275, 180] on div "8 NEW MESSAGES" at bounding box center [419, 250] width 49 height 9
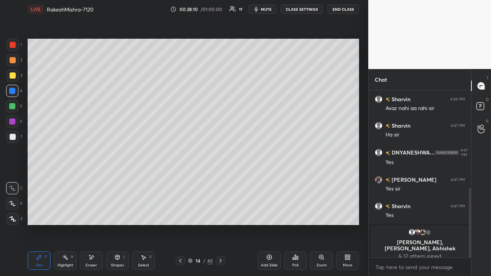
scroll to position [262, 0]
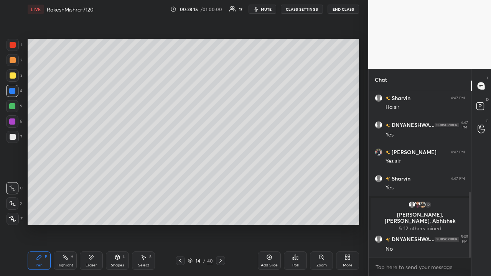
click at [220, 180] on icon at bounding box center [221, 261] width 6 height 6
click at [13, 46] on div at bounding box center [13, 45] width 6 height 6
click at [15, 138] on div at bounding box center [13, 137] width 6 height 6
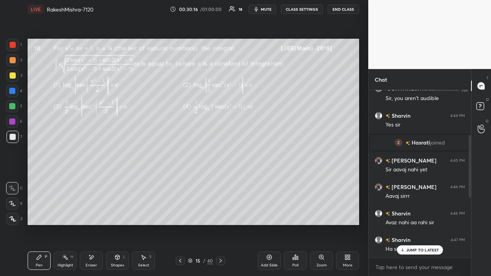
click at [275, 180] on p "JUMP TO LATEST" at bounding box center [422, 250] width 33 height 5
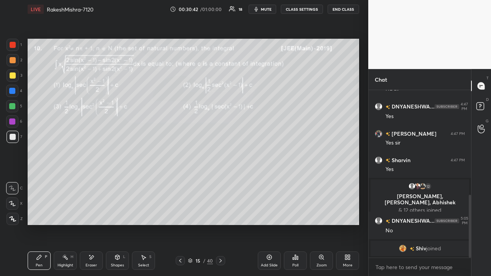
click at [224, 180] on div at bounding box center [220, 260] width 9 height 9
click at [180, 180] on icon at bounding box center [180, 261] width 2 height 4
click at [271, 180] on icon at bounding box center [269, 257] width 5 height 5
click at [15, 77] on div at bounding box center [13, 76] width 6 height 6
click at [275, 64] on div "Setting up your live class Poll for secs No correct answer Start poll" at bounding box center [194, 131] width 338 height 227
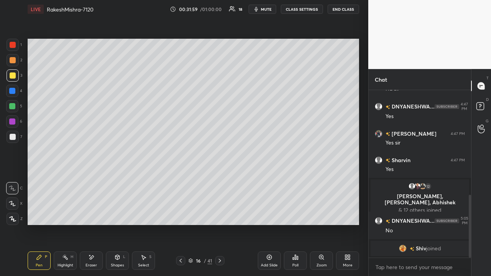
click at [275, 180] on div at bounding box center [470, 226] width 2 height 63
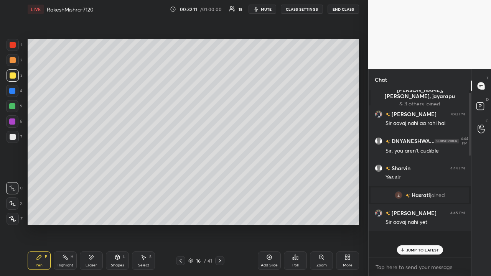
scroll to position [0, 0]
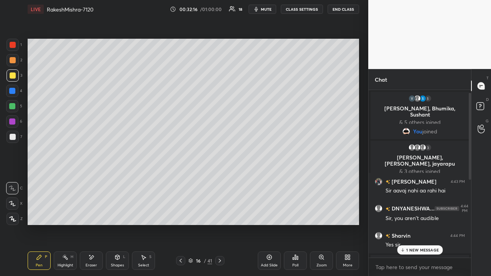
click at [275, 180] on p "1 NEW MESSAGE" at bounding box center [422, 250] width 33 height 5
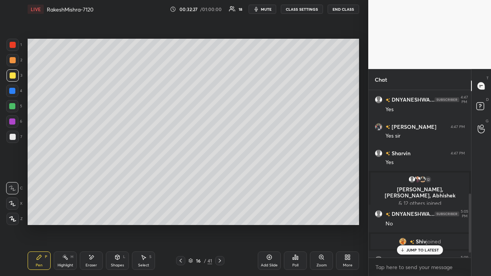
scroll to position [308, 0]
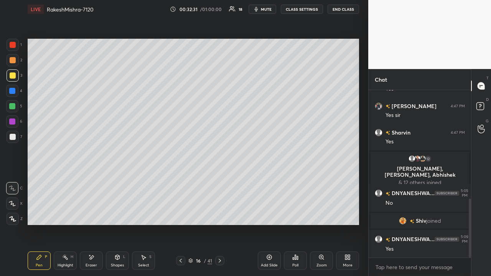
click at [220, 180] on icon at bounding box center [220, 261] width 6 height 6
click at [12, 77] on div at bounding box center [13, 76] width 6 height 6
click at [220, 180] on icon at bounding box center [220, 261] width 6 height 6
click at [13, 47] on div at bounding box center [13, 45] width 6 height 6
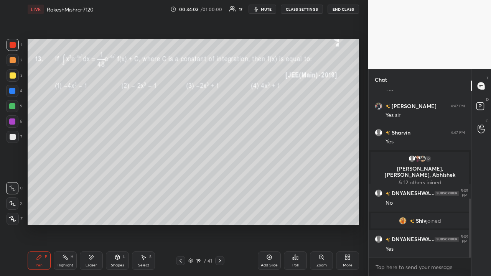
scroll to position [326, 0]
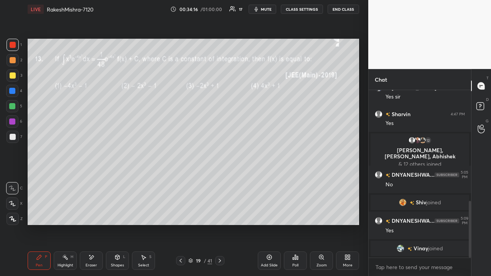
click at [220, 180] on icon at bounding box center [220, 261] width 6 height 6
click at [13, 49] on div at bounding box center [13, 45] width 12 height 12
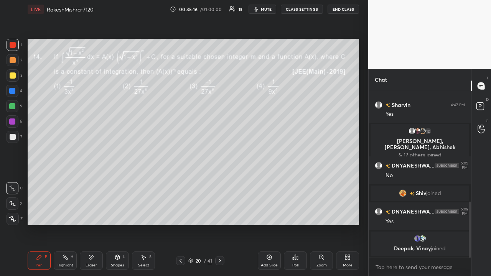
click at [92, 180] on div "Eraser" at bounding box center [91, 261] width 23 height 18
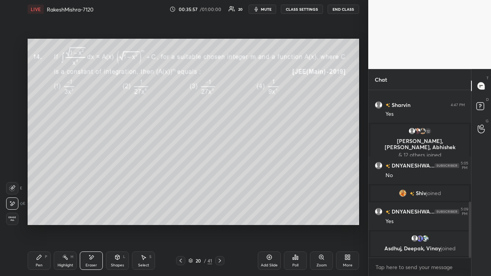
scroll to position [342, 0]
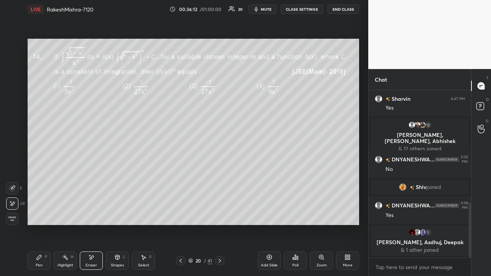
click at [220, 180] on icon at bounding box center [220, 261] width 2 height 4
click at [41, 180] on div "Pen" at bounding box center [39, 266] width 7 height 4
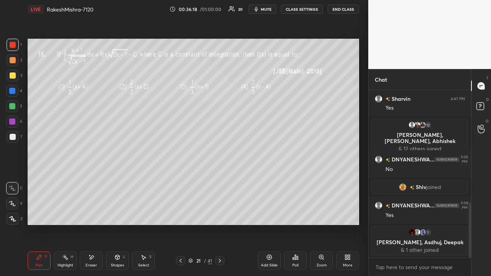
click at [12, 73] on div at bounding box center [13, 76] width 6 height 6
click at [13, 120] on div at bounding box center [12, 122] width 6 height 6
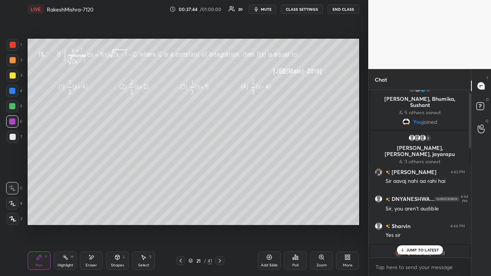
scroll to position [0, 0]
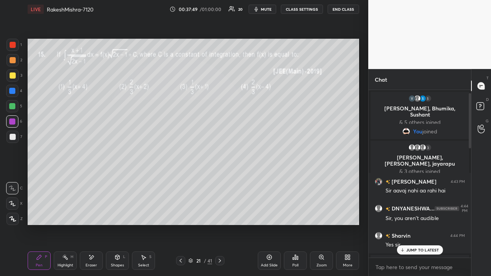
click at [222, 180] on icon at bounding box center [220, 261] width 6 height 6
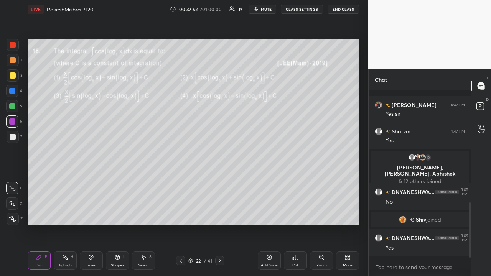
scroll to position [342, 0]
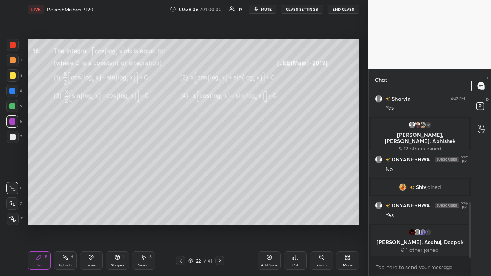
click at [221, 180] on icon at bounding box center [220, 261] width 6 height 6
click at [220, 180] on icon at bounding box center [220, 261] width 6 height 6
click at [14, 48] on div at bounding box center [13, 45] width 6 height 6
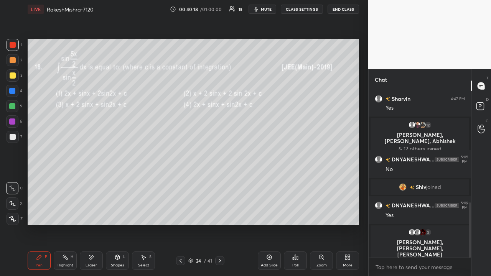
click at [89, 180] on icon at bounding box center [91, 257] width 6 height 7
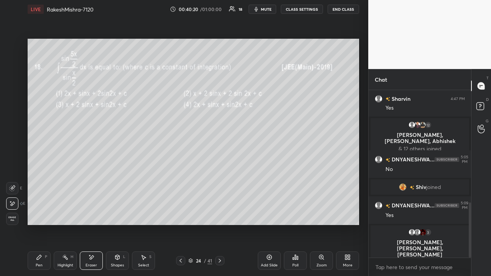
click at [41, 180] on icon at bounding box center [39, 257] width 6 height 6
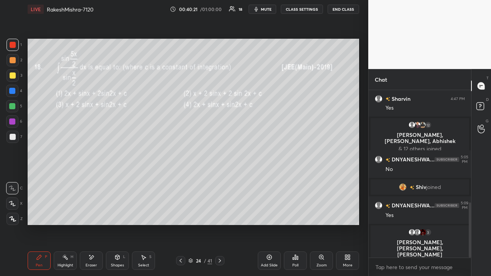
click at [14, 90] on div at bounding box center [12, 91] width 6 height 6
click at [13, 47] on div at bounding box center [13, 45] width 6 height 6
click at [275, 125] on img "grid" at bounding box center [423, 125] width 8 height 8
click at [220, 180] on icon at bounding box center [220, 261] width 6 height 6
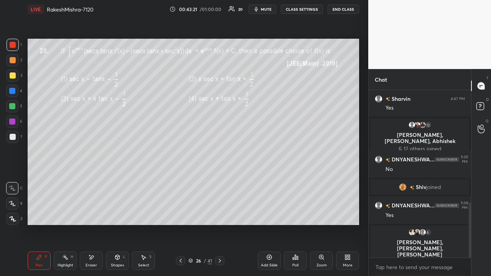
click at [228, 180] on div "Setting up your live class Poll for secs No correct answer Start poll" at bounding box center [194, 131] width 338 height 227
click at [220, 180] on icon at bounding box center [220, 261] width 6 height 6
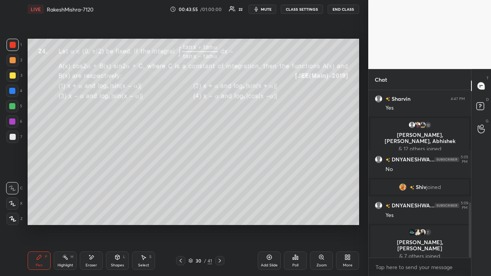
click at [220, 180] on icon at bounding box center [220, 261] width 6 height 6
click at [221, 180] on div at bounding box center [219, 260] width 9 height 9
click at [220, 180] on icon at bounding box center [220, 261] width 6 height 6
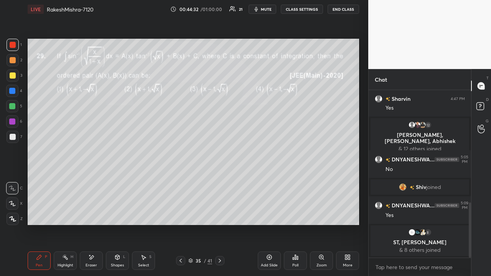
click at [220, 180] on div at bounding box center [219, 260] width 9 height 9
click at [220, 180] on icon at bounding box center [220, 261] width 6 height 6
click at [223, 180] on div at bounding box center [219, 260] width 9 height 9
click at [219, 180] on icon at bounding box center [220, 261] width 6 height 6
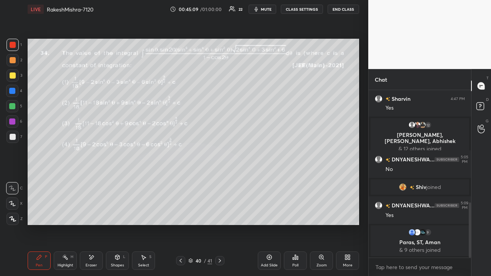
click at [218, 180] on icon at bounding box center [220, 261] width 6 height 6
click at [221, 180] on icon at bounding box center [220, 261] width 6 height 6
click at [220, 180] on icon at bounding box center [220, 261] width 6 height 6
click at [275, 10] on button "End Class" at bounding box center [343, 9] width 31 height 9
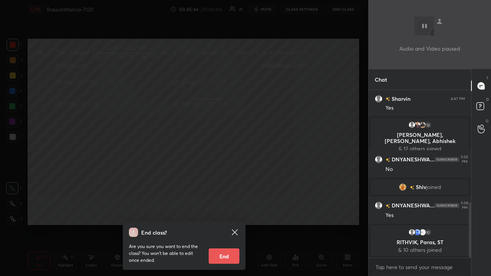
click at [231, 180] on button "End" at bounding box center [224, 256] width 31 height 15
type textarea "x"
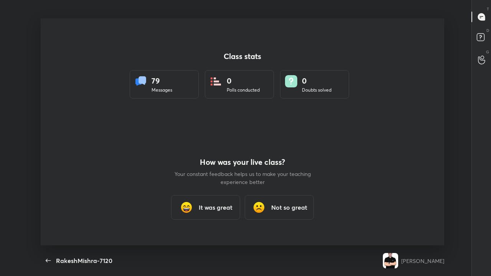
scroll to position [0, 0]
click at [275, 180] on img at bounding box center [390, 260] width 15 height 15
click at [223, 180] on h3 "It was great" at bounding box center [216, 207] width 34 height 9
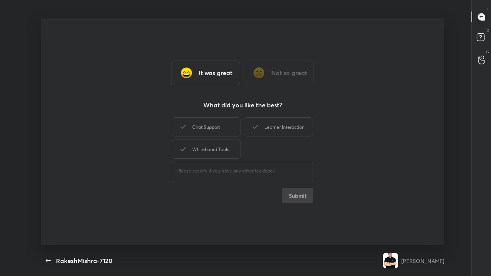
click at [275, 180] on div "Chat Support Learner Interaction Whiteboard Tools ​ Submit" at bounding box center [242, 159] width 141 height 87
click at [275, 130] on div "Learner Interaction" at bounding box center [278, 126] width 69 height 19
click at [226, 129] on div "Chat Support" at bounding box center [206, 126] width 69 height 19
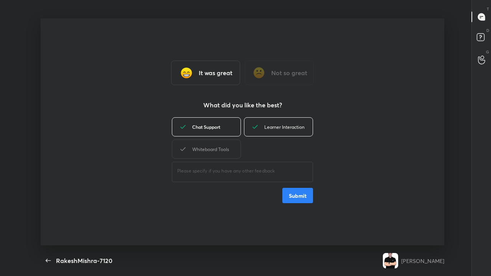
click at [218, 148] on div "Whiteboard Tools" at bounding box center [206, 149] width 69 height 19
click at [275, 180] on button "Submit" at bounding box center [297, 195] width 31 height 15
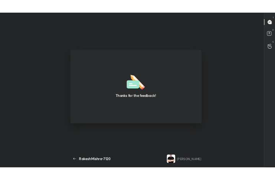
scroll to position [38229, 38091]
